Goal: Navigation & Orientation: Find specific page/section

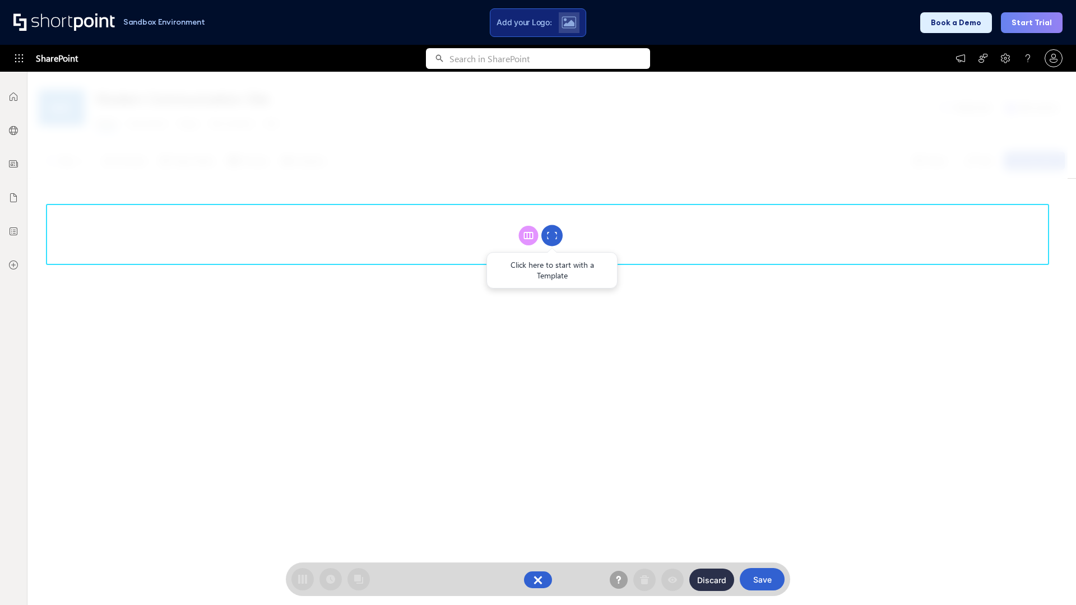
click at [552, 235] on circle at bounding box center [552, 235] width 21 height 21
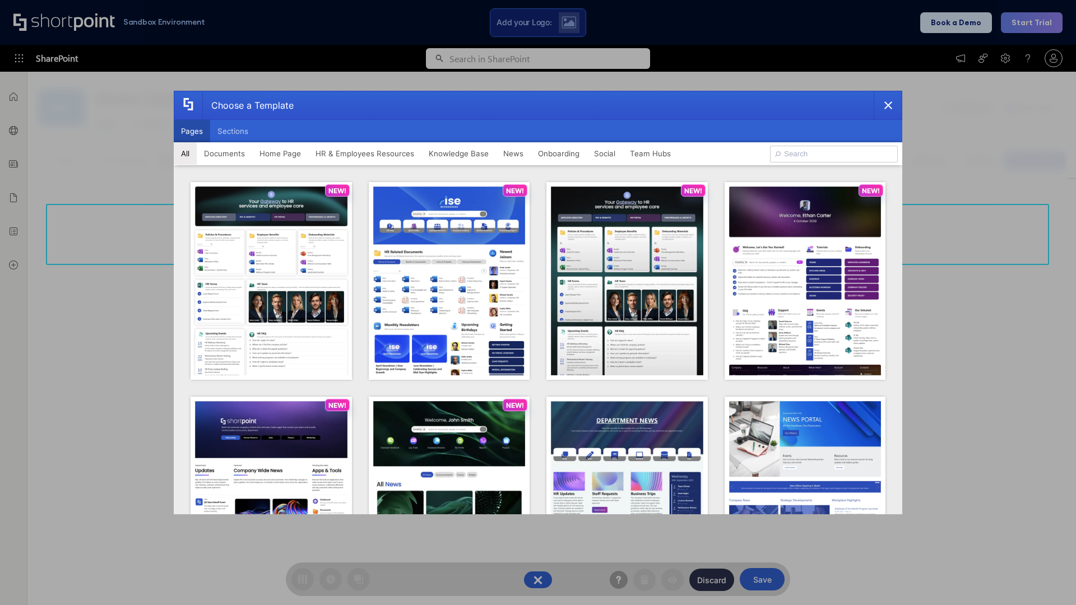
click at [192, 131] on button "Pages" at bounding box center [192, 131] width 36 height 22
type input "Documents 3"
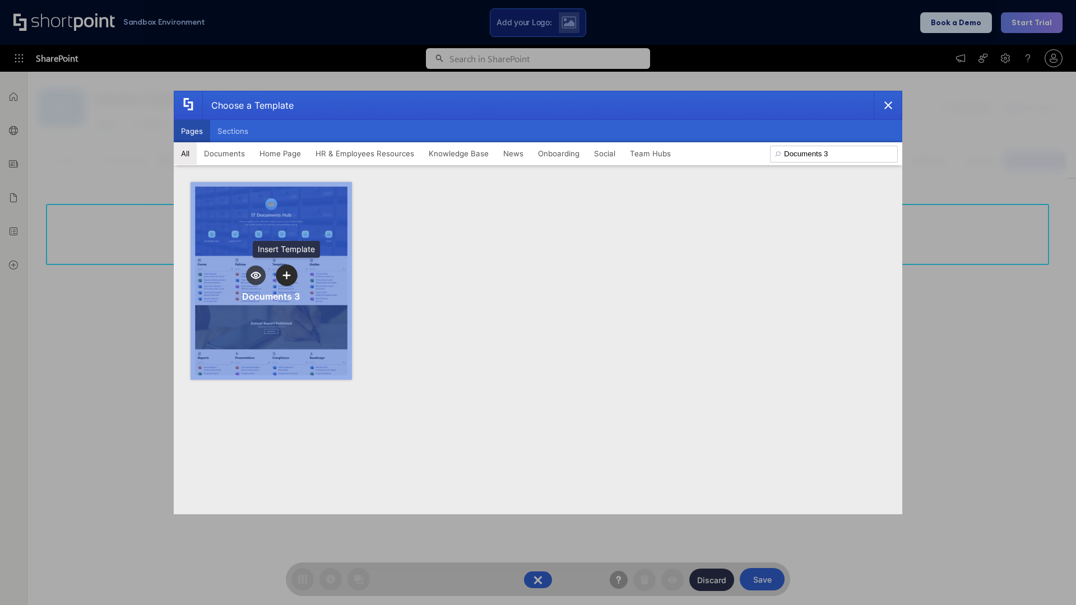
click at [286, 275] on icon "template selector" at bounding box center [287, 275] width 8 height 8
